Goal: Task Accomplishment & Management: Use online tool/utility

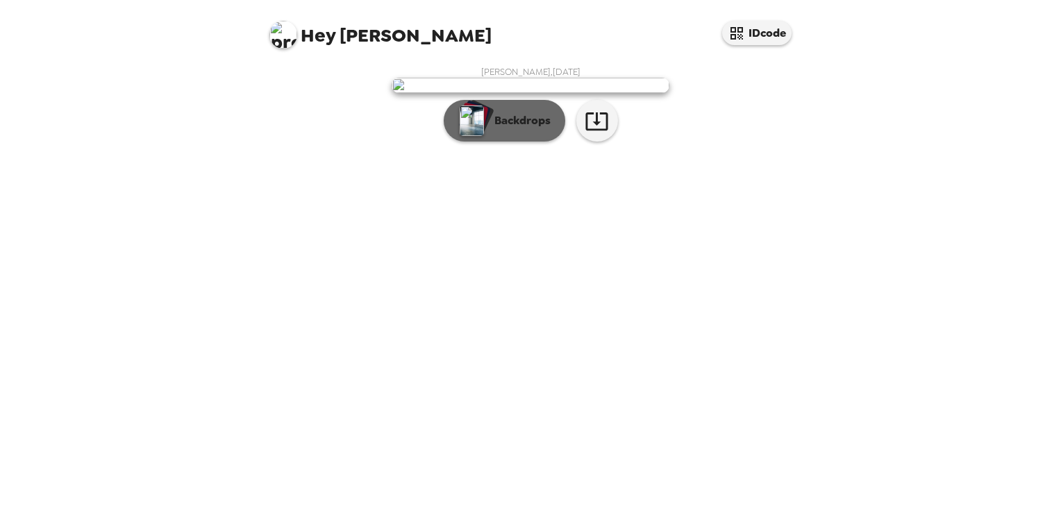
click at [510, 142] on button "Backdrops" at bounding box center [505, 121] width 122 height 42
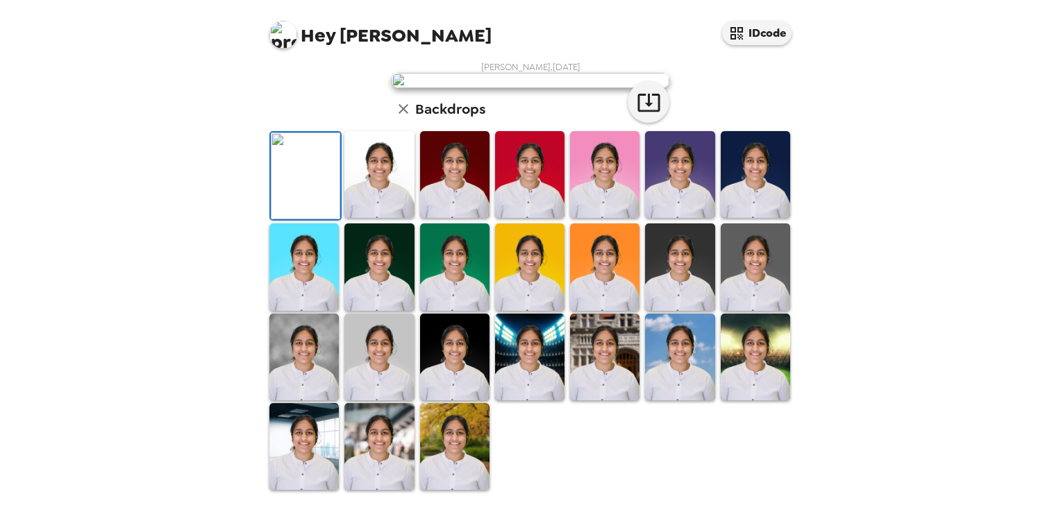
scroll to position [156, 0]
click at [410, 218] on img at bounding box center [378, 174] width 69 height 87
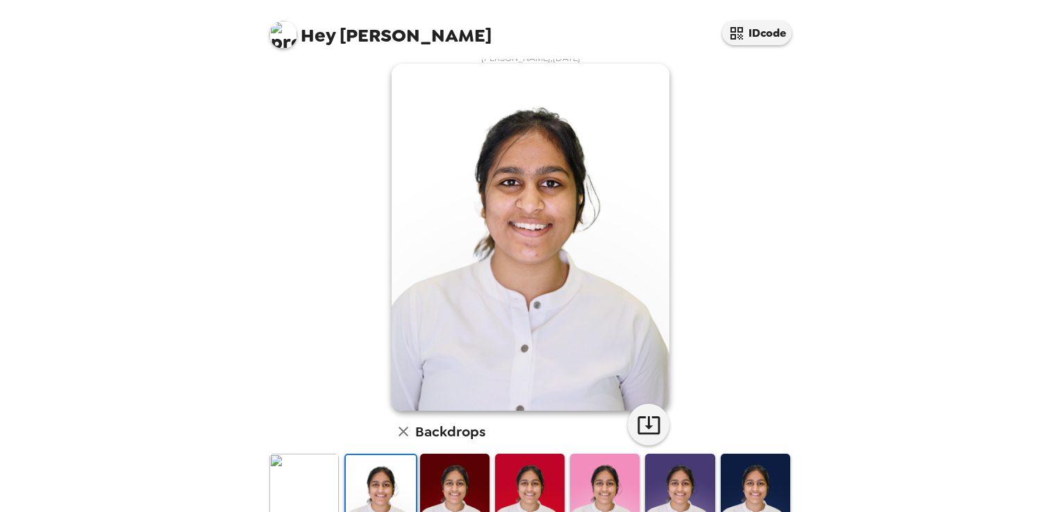
scroll to position [14, 0]
click at [656, 420] on button "button" at bounding box center [649, 425] width 42 height 42
click at [683, 228] on div "Sadana Ragoor , 09-15-2025 Backdrops" at bounding box center [531, 433] width 528 height 762
